Goal: Information Seeking & Learning: Check status

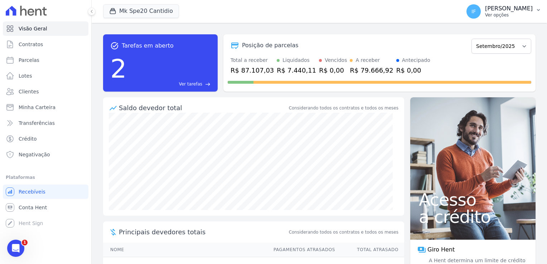
click at [506, 12] on p "[PERSON_NAME] [PERSON_NAME]" at bounding box center [509, 8] width 48 height 7
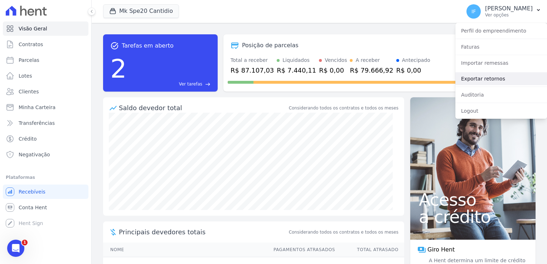
click at [483, 79] on link "Exportar retornos" at bounding box center [501, 78] width 92 height 13
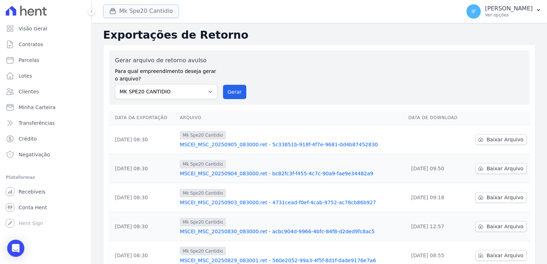
click at [129, 16] on button "Mk Spe20 Cantidio" at bounding box center [141, 11] width 76 height 14
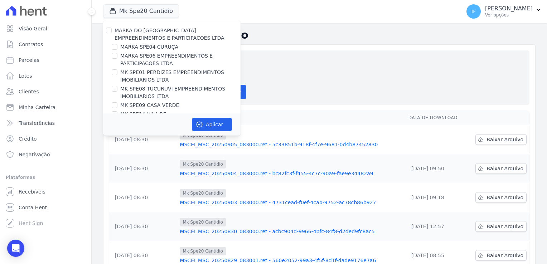
click at [112, 31] on div "MARKA DO [GEOGRAPHIC_DATA] EMPREENDIMENTOS E PARTICIPACOES LTDA" at bounding box center [171, 34] width 137 height 15
click at [110, 31] on input "MARKA DO [GEOGRAPHIC_DATA] EMPREENDIMENTOS E PARTICIPACOES LTDA" at bounding box center [109, 31] width 6 height 6
checkbox input "true"
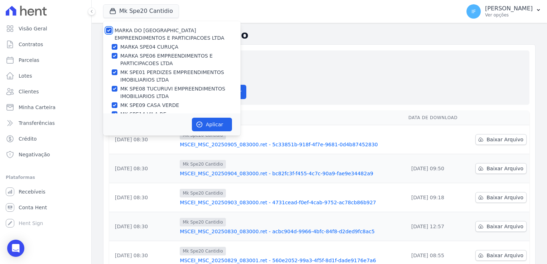
checkbox input "true"
click at [215, 124] on button "Aplicar" at bounding box center [212, 125] width 40 height 14
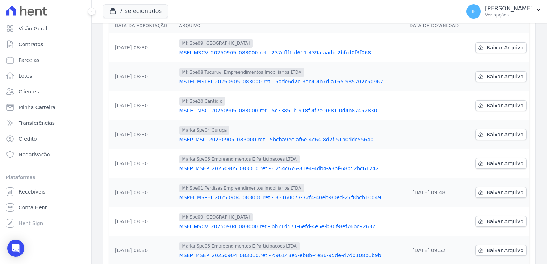
scroll to position [179, 0]
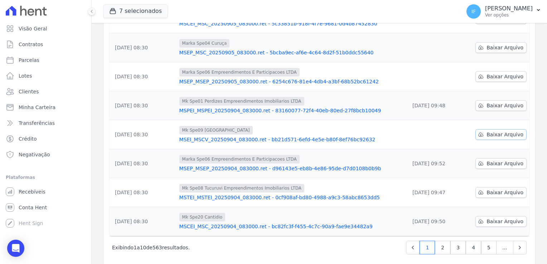
click at [489, 135] on span "Baixar Arquivo" at bounding box center [504, 134] width 37 height 7
click at [480, 136] on icon at bounding box center [481, 135] width 6 height 6
click at [322, 9] on div "7 selecionados MARKA DO BRASIL EMPREENDIMENTOS E PARTICIPACOES LTDA MARKA SPE04…" at bounding box center [280, 12] width 355 height 24
click at [478, 77] on icon at bounding box center [481, 77] width 6 height 6
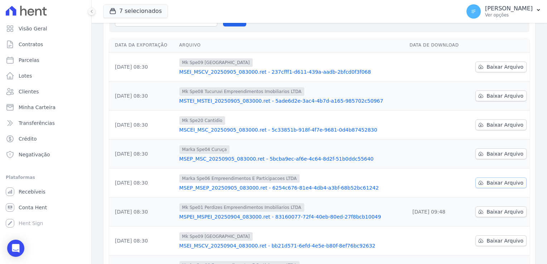
scroll to position [72, 0]
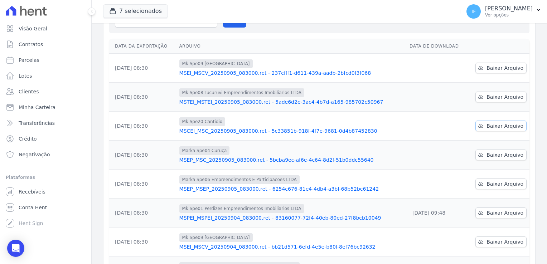
click at [481, 125] on icon at bounding box center [481, 126] width 6 height 6
click at [346, 46] on th "Arquivo" at bounding box center [291, 46] width 230 height 15
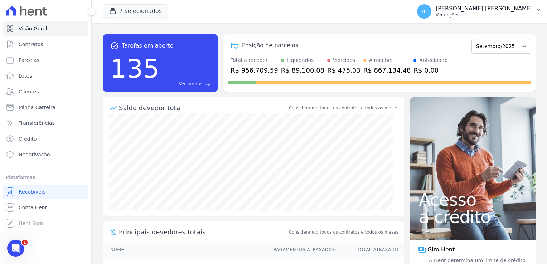
click at [483, 13] on p "Ver opções" at bounding box center [484, 15] width 97 height 6
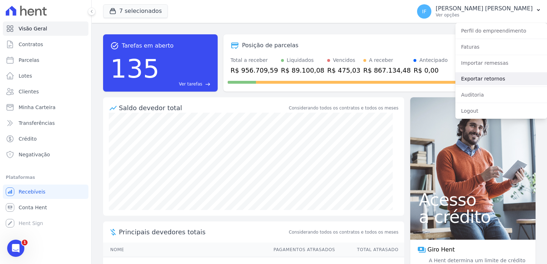
click at [477, 79] on link "Exportar retornos" at bounding box center [501, 78] width 92 height 13
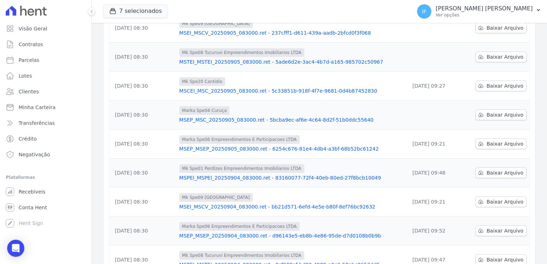
scroll to position [143, 0]
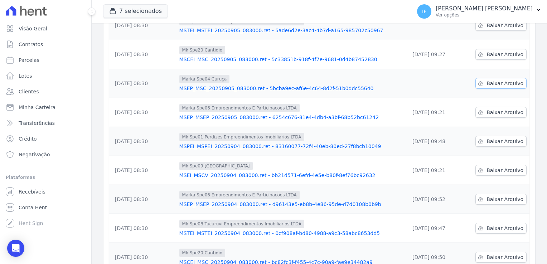
click at [493, 84] on span "Baixar Arquivo" at bounding box center [504, 83] width 37 height 7
click at [62, 167] on ul "Visão Geral Contratos Parcelas Lotes Clientes Minha Carteira Transferências Cré…" at bounding box center [46, 125] width 80 height 209
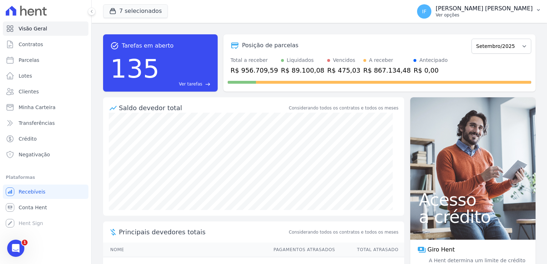
click at [501, 13] on p "Ver opções" at bounding box center [484, 15] width 97 height 6
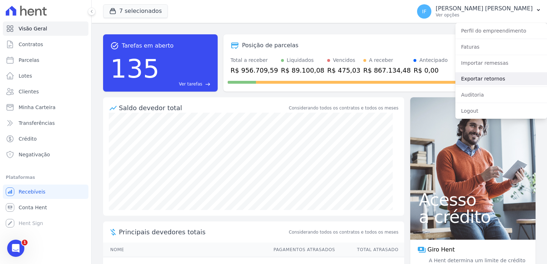
click at [488, 81] on link "Exportar retornos" at bounding box center [501, 78] width 92 height 13
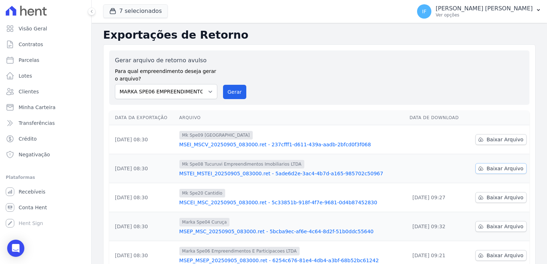
click at [497, 169] on span "Baixar Arquivo" at bounding box center [504, 168] width 37 height 7
click at [480, 141] on icon at bounding box center [481, 140] width 6 height 6
click at [505, 141] on span "Baixar Arquivo" at bounding box center [504, 139] width 37 height 7
click at [336, 83] on div "Gerar arquivo de retorno avulso Para qual empreendimento deseja gerar o arquivo…" at bounding box center [319, 77] width 409 height 43
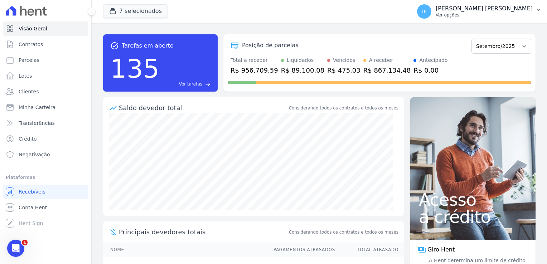
click at [487, 10] on p "[PERSON_NAME] [PERSON_NAME]" at bounding box center [484, 8] width 97 height 7
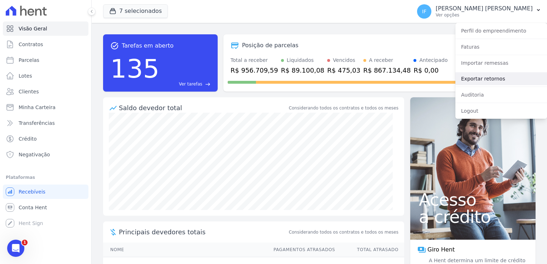
click at [490, 79] on link "Exportar retornos" at bounding box center [501, 78] width 92 height 13
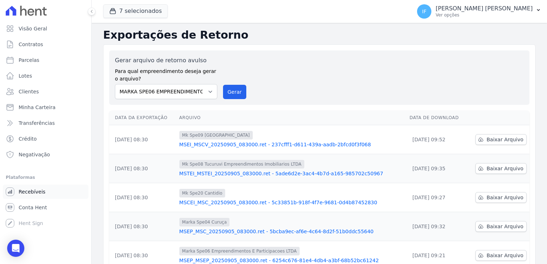
click at [34, 194] on span "Recebíveis" at bounding box center [32, 191] width 27 height 7
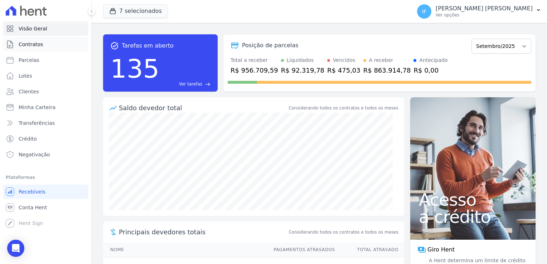
click at [30, 44] on span "Contratos" at bounding box center [31, 44] width 24 height 7
click at [28, 48] on span "Contratos" at bounding box center [31, 44] width 24 height 7
click at [31, 49] on link "Contratos" at bounding box center [46, 44] width 86 height 14
click at [28, 61] on span "Parcelas" at bounding box center [29, 60] width 21 height 7
select select
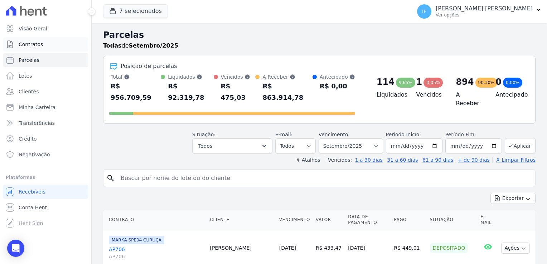
click at [28, 45] on span "Contratos" at bounding box center [31, 44] width 24 height 7
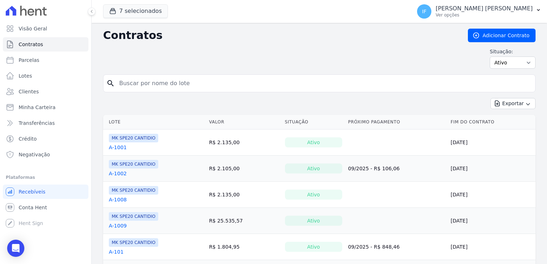
click at [135, 82] on input "search" at bounding box center [323, 83] width 417 height 14
type input "1408"
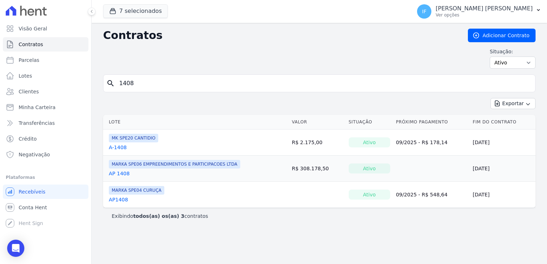
click at [112, 149] on link "A-1408" at bounding box center [118, 147] width 18 height 7
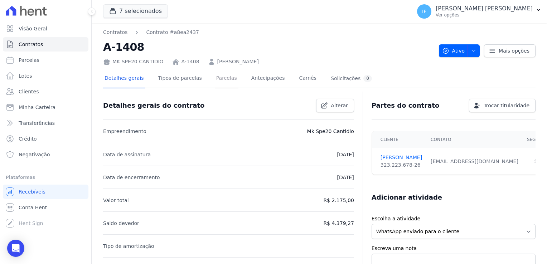
click at [215, 79] on link "Parcelas" at bounding box center [227, 78] width 24 height 19
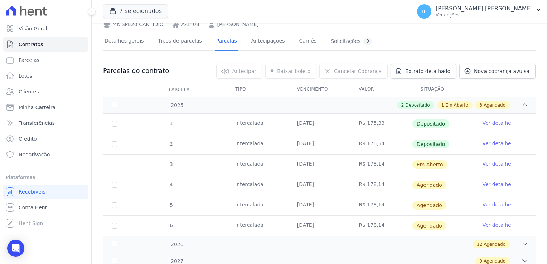
scroll to position [63, 0]
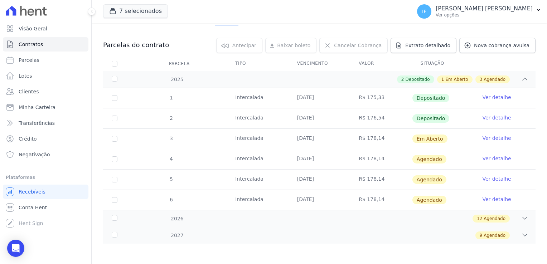
click at [488, 118] on link "Ver detalhe" at bounding box center [496, 117] width 29 height 7
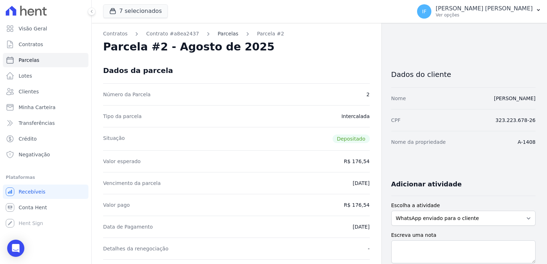
click at [218, 35] on link "Parcelas" at bounding box center [228, 34] width 21 height 8
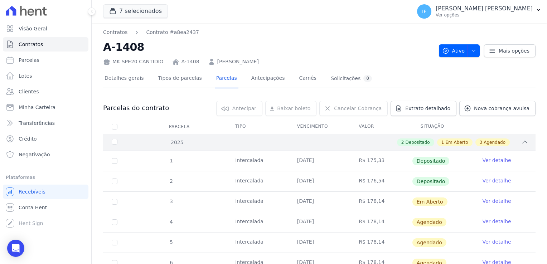
click at [521, 140] on icon at bounding box center [524, 141] width 7 height 7
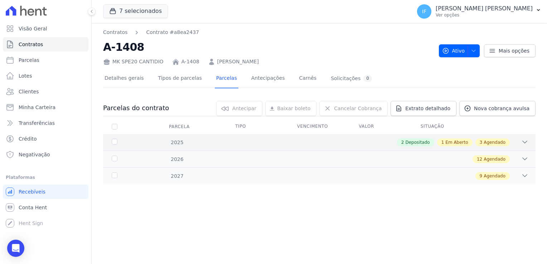
click at [517, 140] on div "2 Depositado 1 Em Aberto 3 Agendado" at bounding box center [340, 142] width 376 height 8
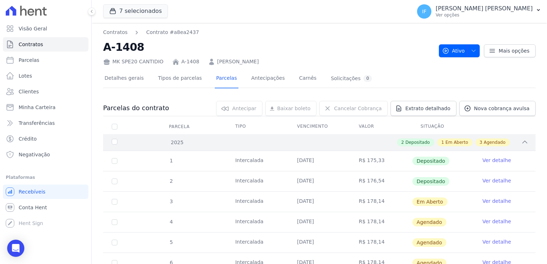
click at [419, 141] on span "Depositado" at bounding box center [417, 142] width 24 height 6
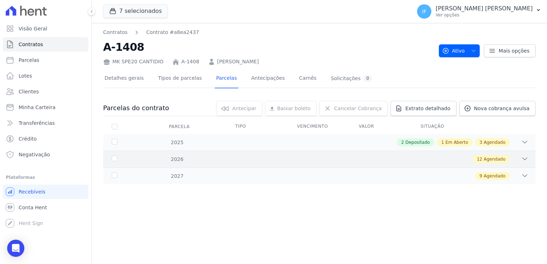
click at [525, 159] on icon at bounding box center [524, 158] width 7 height 7
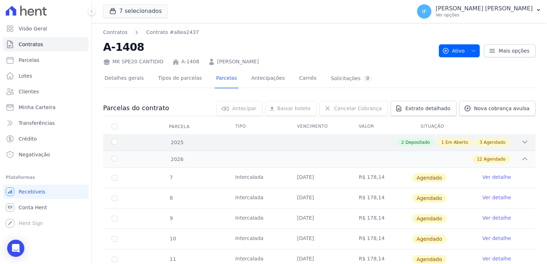
click at [418, 142] on span "Depositado" at bounding box center [417, 142] width 24 height 6
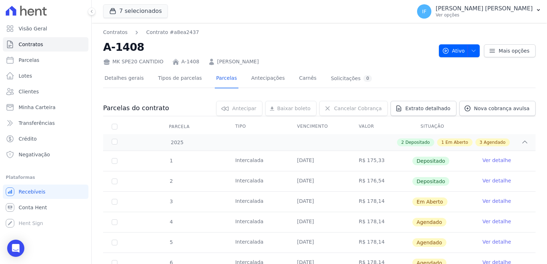
click at [482, 179] on link "Ver detalhe" at bounding box center [496, 180] width 29 height 7
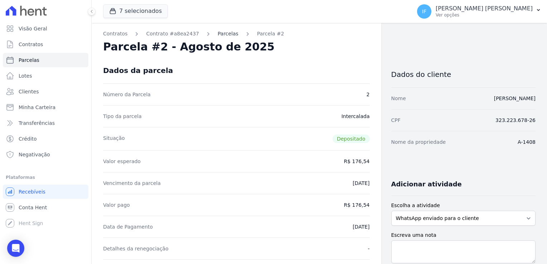
click at [218, 33] on link "Parcelas" at bounding box center [228, 34] width 21 height 8
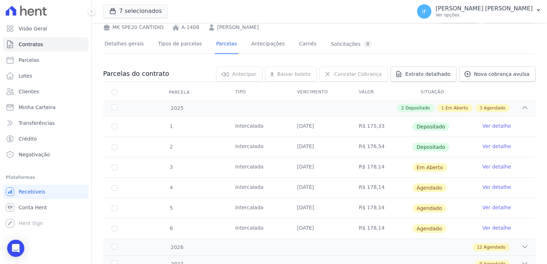
scroll to position [63, 0]
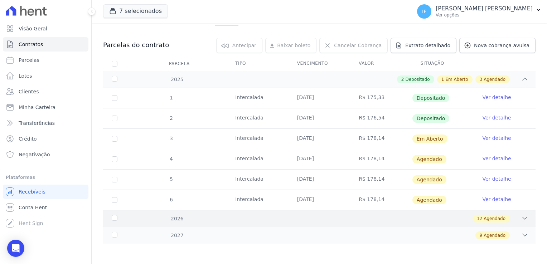
click at [521, 216] on icon at bounding box center [524, 218] width 7 height 7
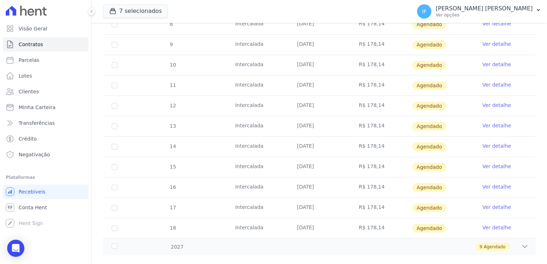
scroll to position [307, 0]
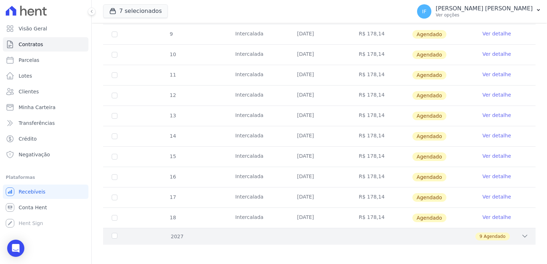
click at [521, 233] on icon at bounding box center [524, 236] width 7 height 7
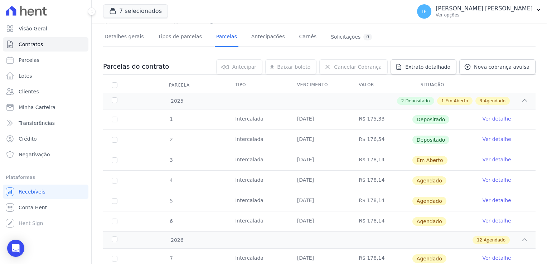
scroll to position [24, 0]
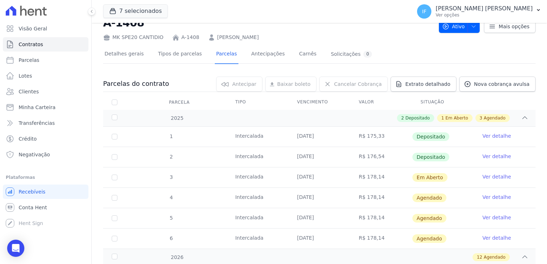
click at [365, 177] on td "R$ 178,14" at bounding box center [381, 177] width 62 height 20
click at [490, 176] on link "Ver detalhe" at bounding box center [496, 176] width 29 height 7
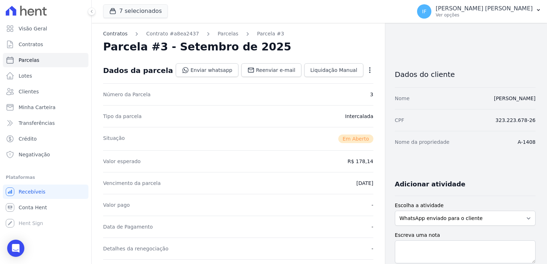
click at [116, 34] on link "Contratos" at bounding box center [115, 34] width 24 height 8
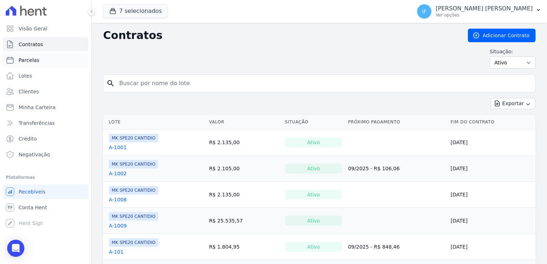
click at [34, 62] on span "Parcelas" at bounding box center [29, 60] width 21 height 7
select select
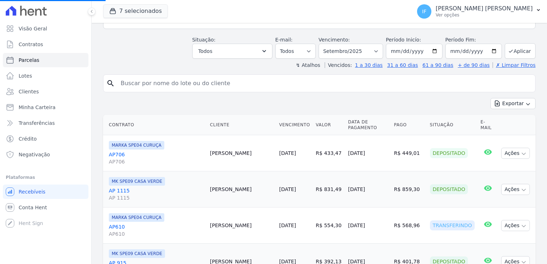
scroll to position [36, 0]
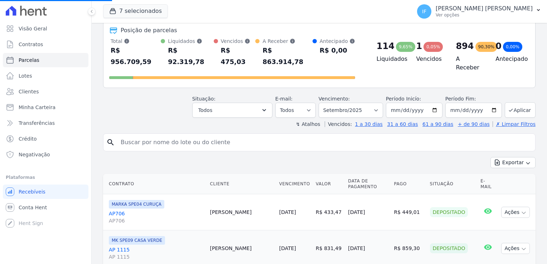
click at [260, 137] on input "search" at bounding box center [324, 142] width 416 height 14
type input "1408"
select select
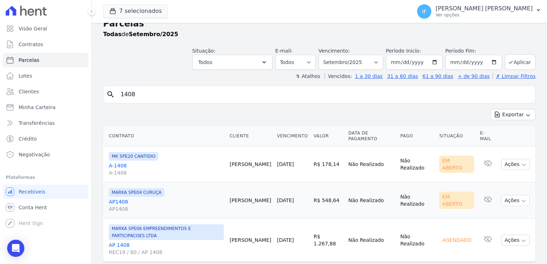
scroll to position [17, 0]
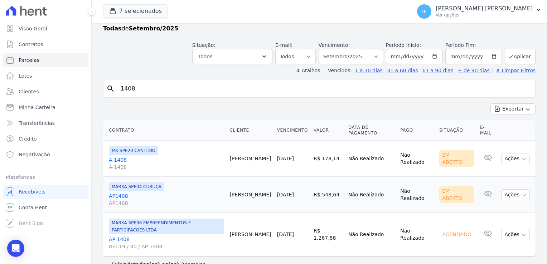
click at [118, 164] on span "A-1408" at bounding box center [166, 167] width 115 height 7
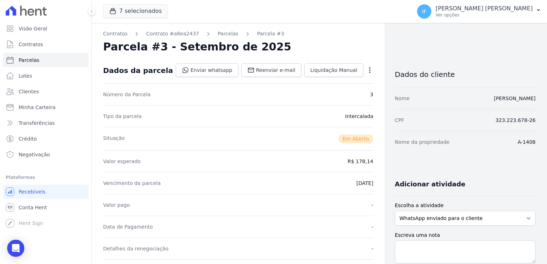
select select
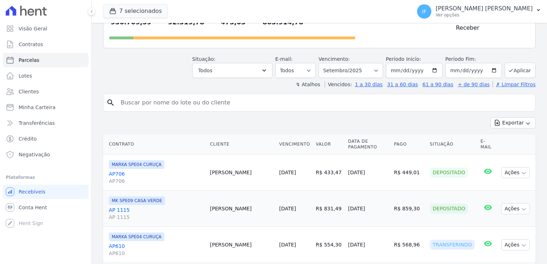
scroll to position [72, 0]
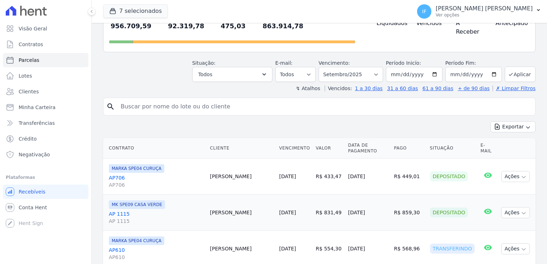
click at [145, 99] on input "search" at bounding box center [324, 106] width 416 height 14
type input "1408"
select select
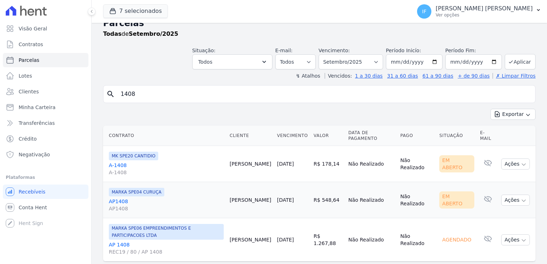
scroll to position [17, 0]
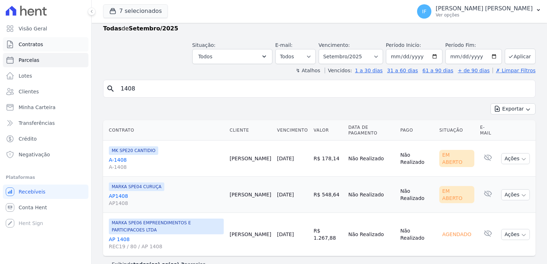
click at [34, 45] on span "Contratos" at bounding box center [31, 44] width 24 height 7
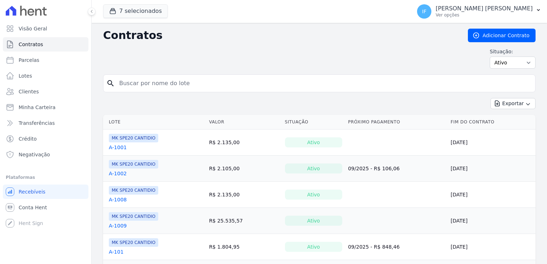
click at [137, 86] on input "search" at bounding box center [323, 83] width 417 height 14
type input "1408"
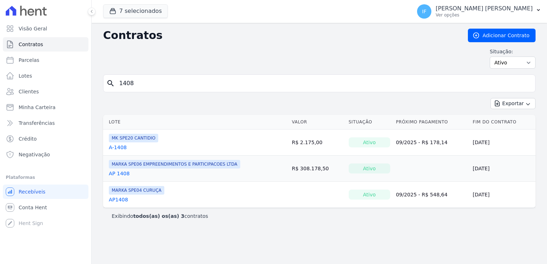
click at [118, 147] on link "A-1408" at bounding box center [118, 147] width 18 height 7
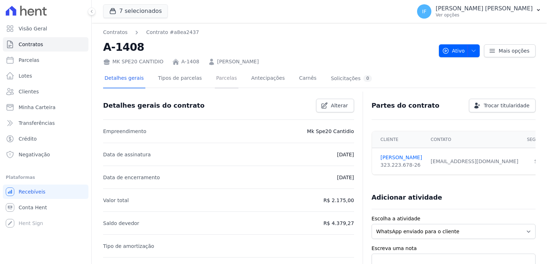
click at [218, 77] on link "Parcelas" at bounding box center [227, 78] width 24 height 19
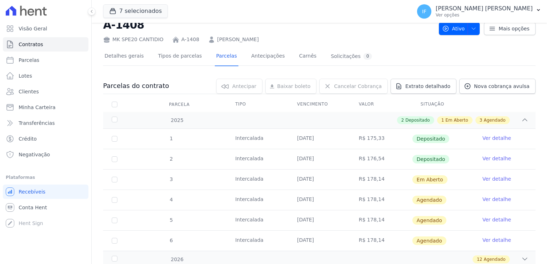
scroll to position [63, 0]
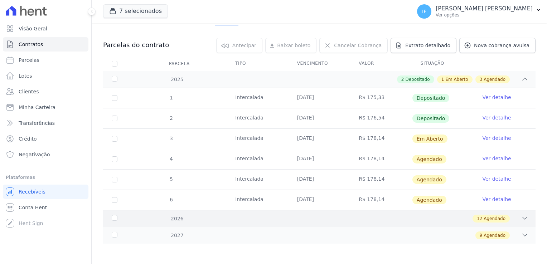
click at [521, 218] on icon at bounding box center [524, 218] width 7 height 7
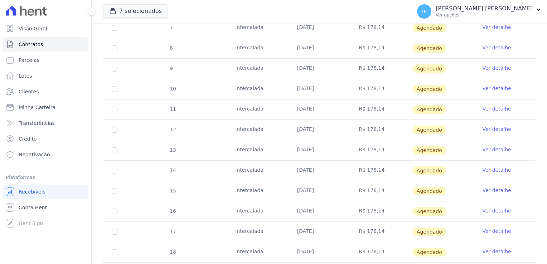
scroll to position [307, 0]
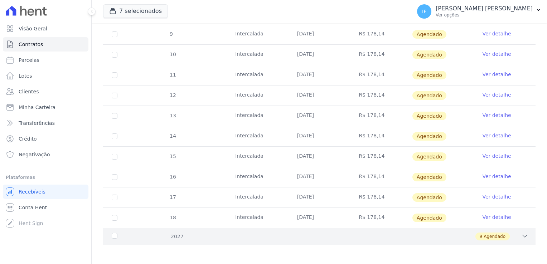
click at [521, 235] on icon at bounding box center [524, 236] width 7 height 7
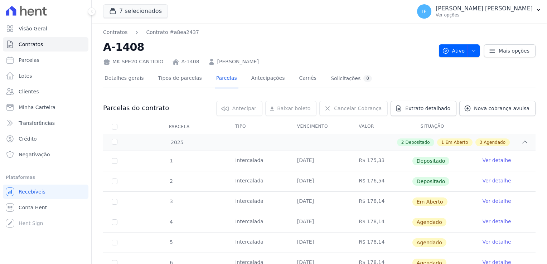
scroll to position [36, 0]
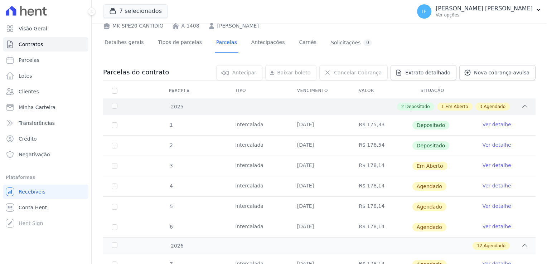
click at [449, 104] on span "Em Aberto" at bounding box center [456, 106] width 23 height 6
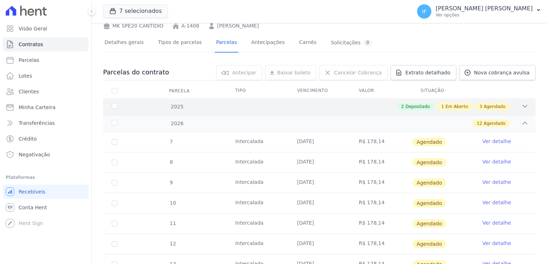
click at [410, 108] on span "Depositado" at bounding box center [417, 106] width 24 height 6
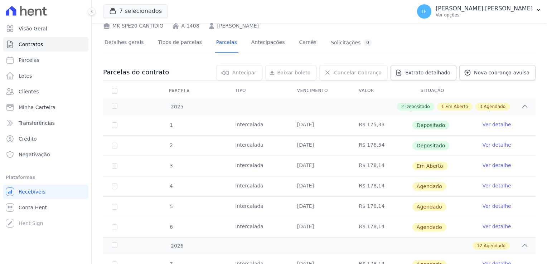
click at [488, 123] on link "Ver detalhe" at bounding box center [496, 124] width 29 height 7
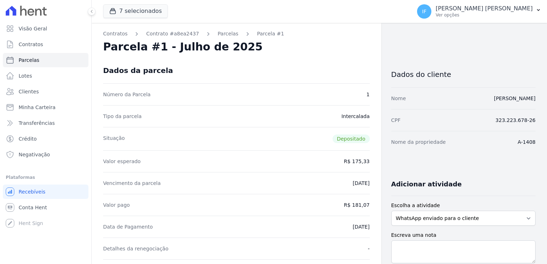
scroll to position [36, 0]
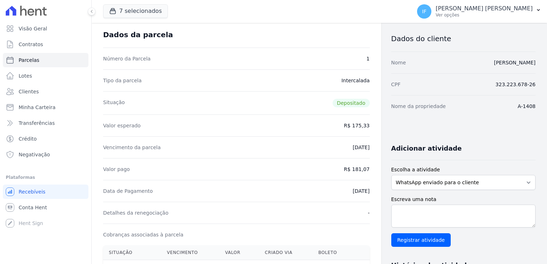
drag, startPoint x: 340, startPoint y: 147, endPoint x: 375, endPoint y: 151, distance: 35.3
drag, startPoint x: 375, startPoint y: 151, endPoint x: 369, endPoint y: 171, distance: 20.7
drag, startPoint x: 340, startPoint y: 147, endPoint x: 371, endPoint y: 142, distance: 31.2
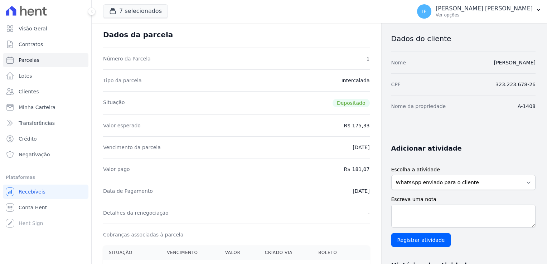
click at [42, 42] on link "Contratos" at bounding box center [46, 44] width 86 height 14
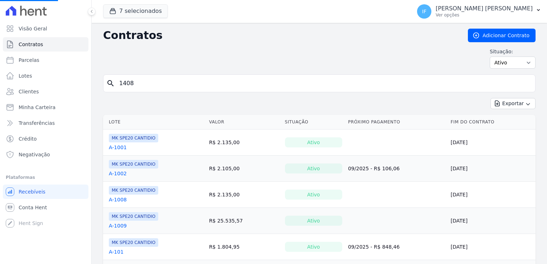
click at [143, 82] on input "1408" at bounding box center [323, 83] width 417 height 14
click at [142, 85] on input "search" at bounding box center [323, 83] width 417 height 14
type input "208"
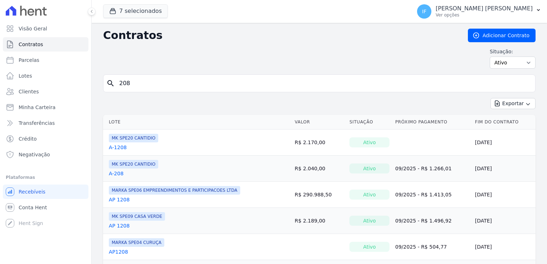
click at [115, 171] on link "A-208" at bounding box center [116, 173] width 15 height 7
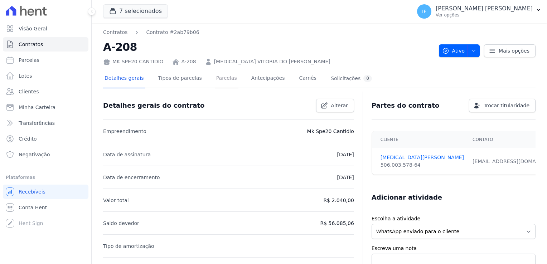
click at [220, 80] on link "Parcelas" at bounding box center [227, 78] width 24 height 19
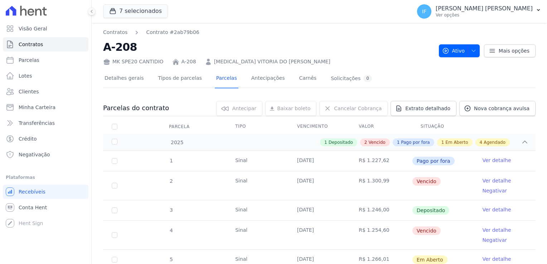
scroll to position [36, 0]
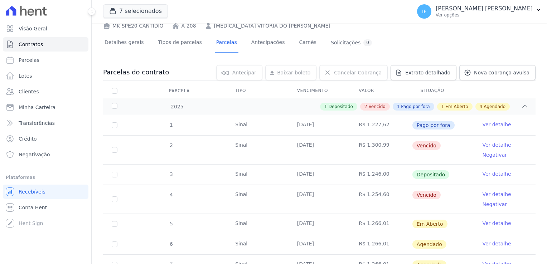
click at [492, 177] on link "Ver detalhe" at bounding box center [496, 173] width 29 height 7
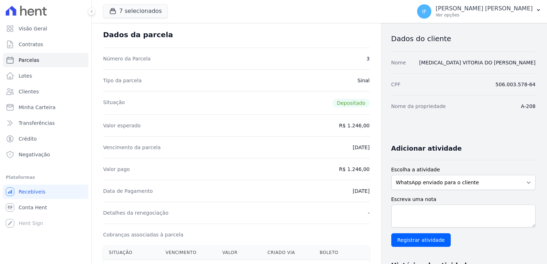
scroll to position [72, 0]
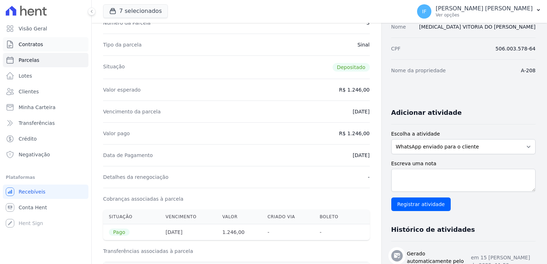
click at [36, 45] on span "Contratos" at bounding box center [31, 44] width 24 height 7
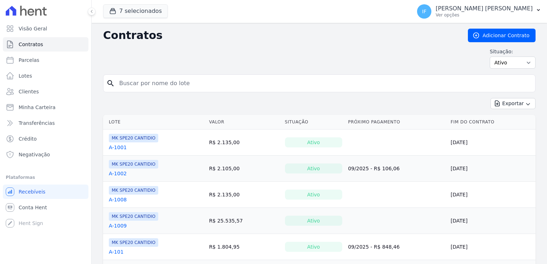
drag, startPoint x: 151, startPoint y: 75, endPoint x: 153, endPoint y: 83, distance: 8.2
click at [153, 83] on input "search" at bounding box center [323, 83] width 417 height 14
type input "108"
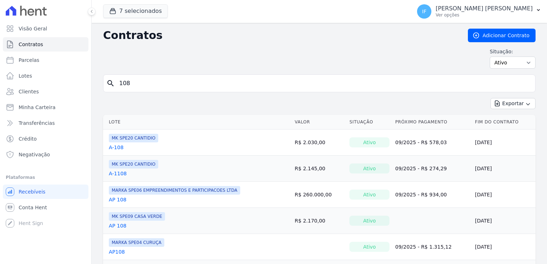
click at [118, 147] on link "A-108" at bounding box center [116, 147] width 15 height 7
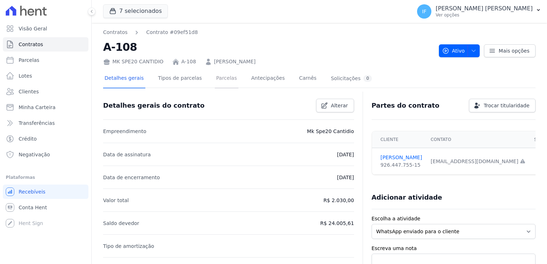
click at [215, 77] on link "Parcelas" at bounding box center [227, 78] width 24 height 19
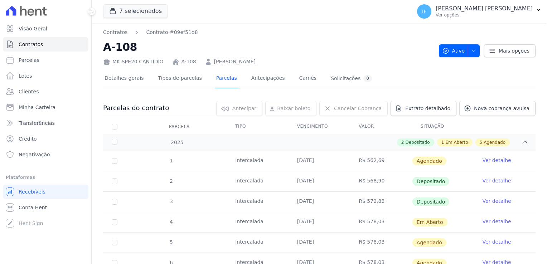
click at [486, 179] on link "Ver detalhe" at bounding box center [496, 180] width 29 height 7
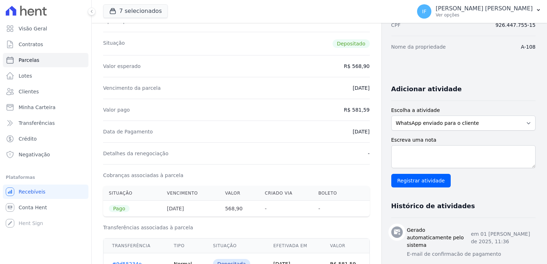
scroll to position [107, 0]
